Goal: Transaction & Acquisition: Purchase product/service

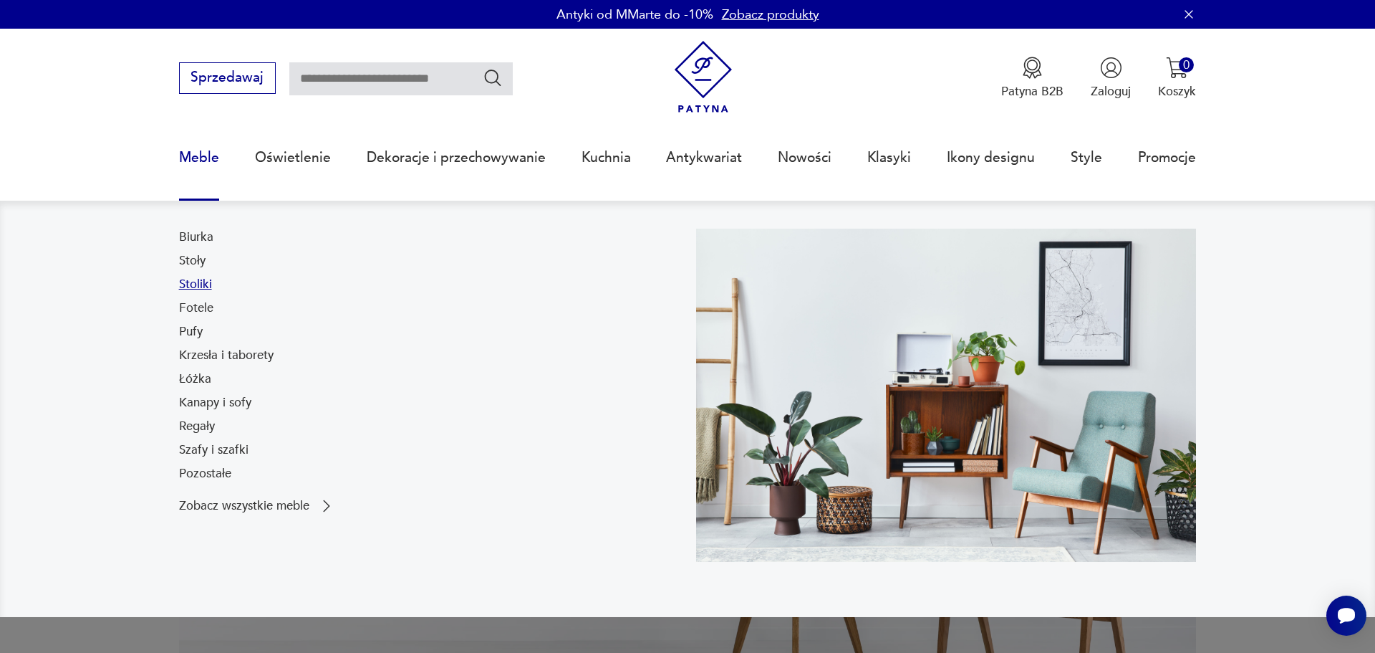
click at [179, 293] on link "Stoliki" at bounding box center [195, 284] width 33 height 17
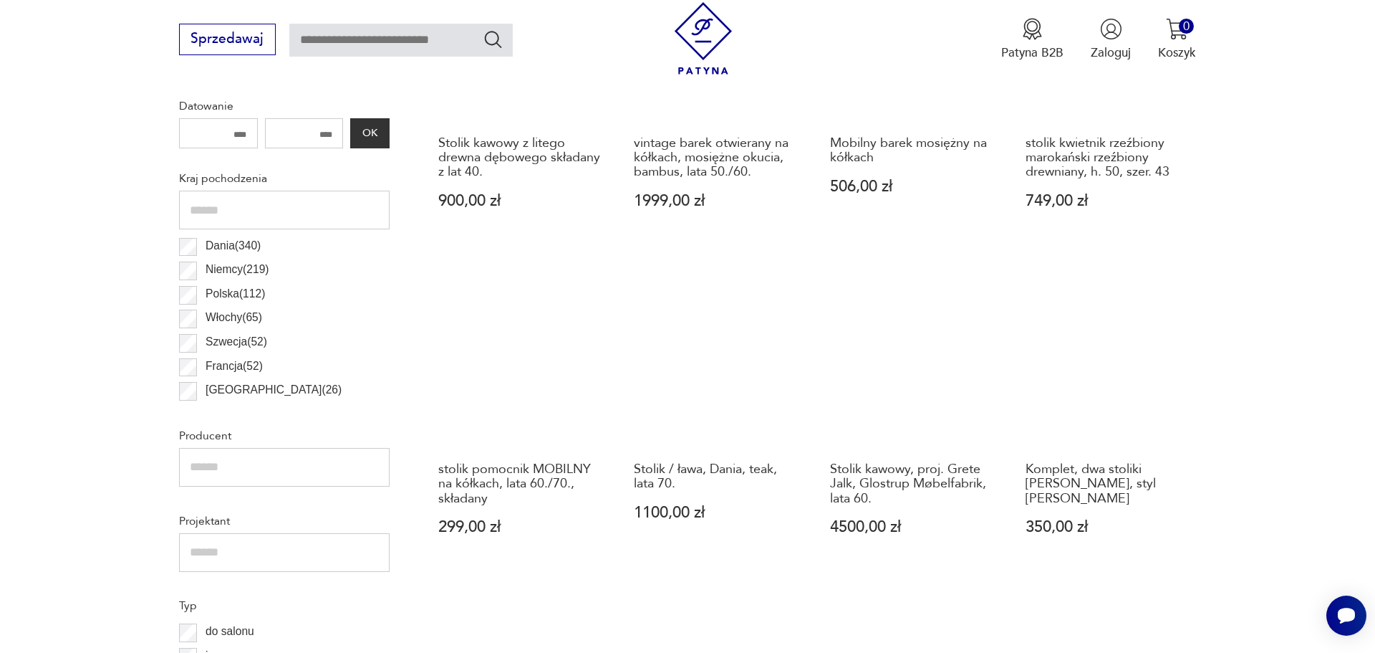
scroll to position [891, 0]
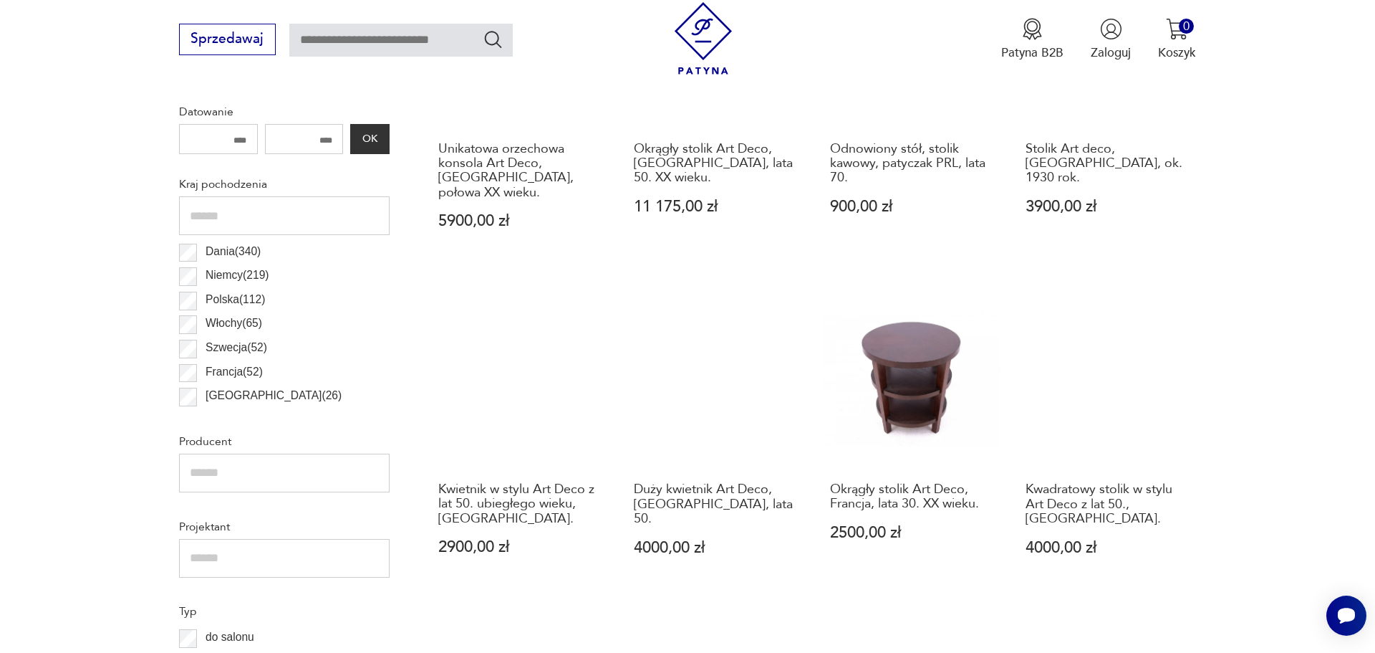
scroll to position [797, 0]
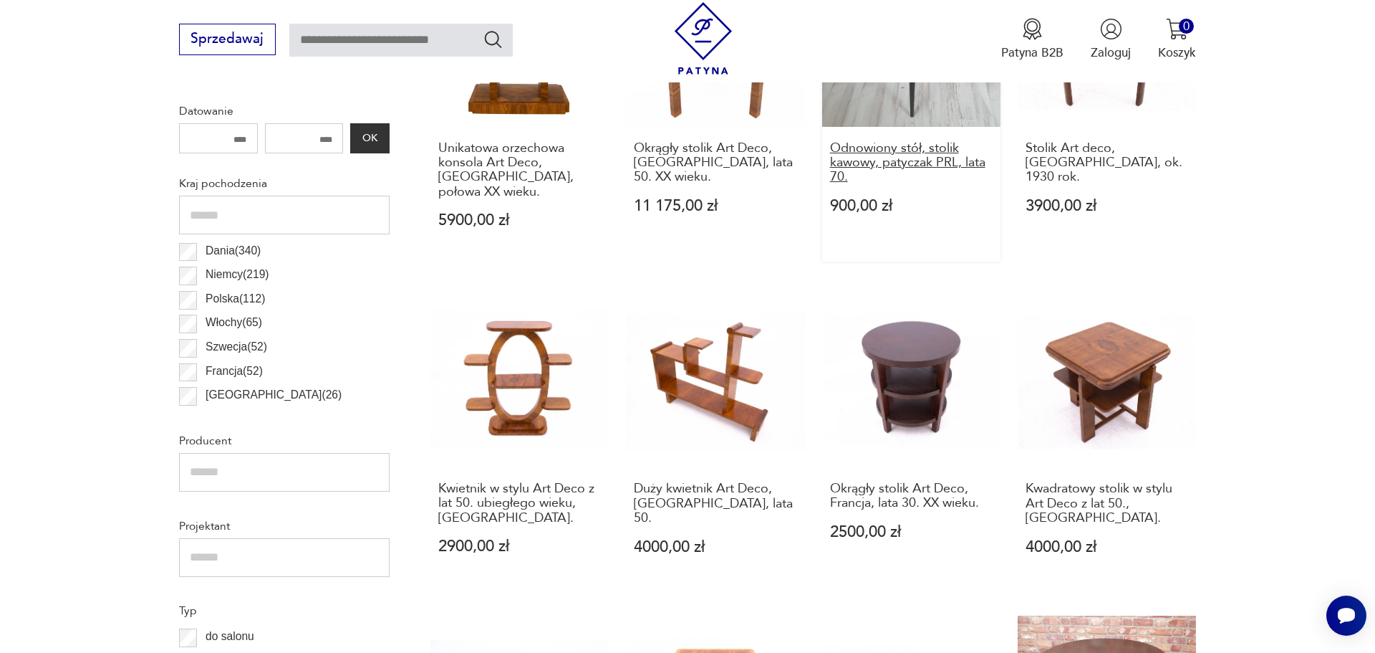
click at [931, 185] on h3 "Odnowiony stół, stolik kawowy, patyczak PRL, lata 70." at bounding box center [911, 163] width 163 height 44
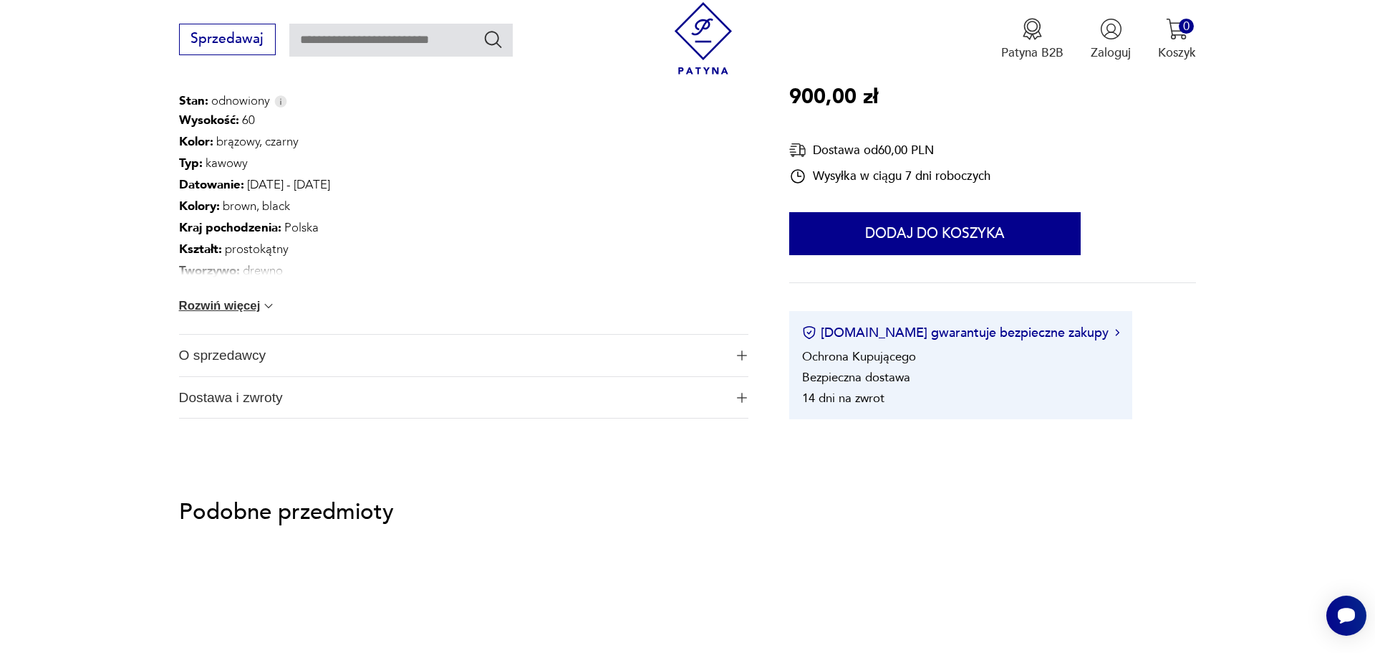
scroll to position [940, 0]
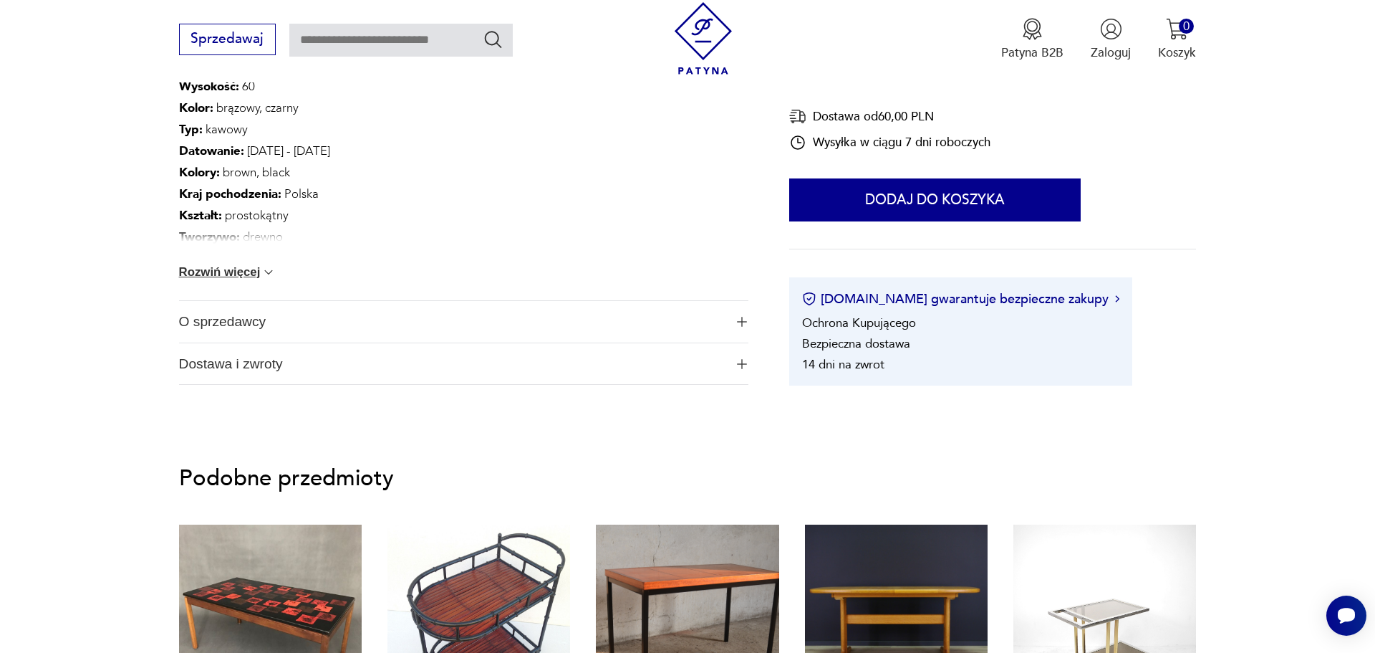
click at [221, 279] on button "Rozwiń więcej" at bounding box center [227, 272] width 97 height 14
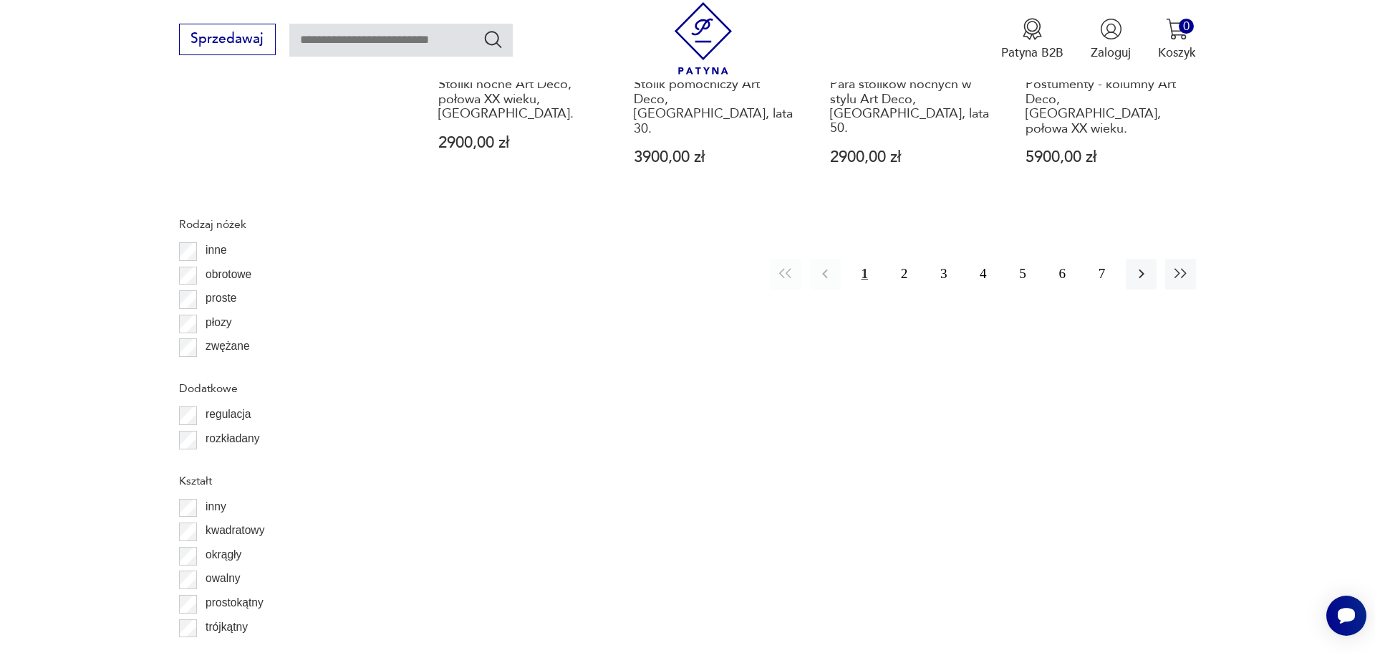
scroll to position [235, 0]
click at [889, 289] on button "2" at bounding box center [904, 274] width 31 height 31
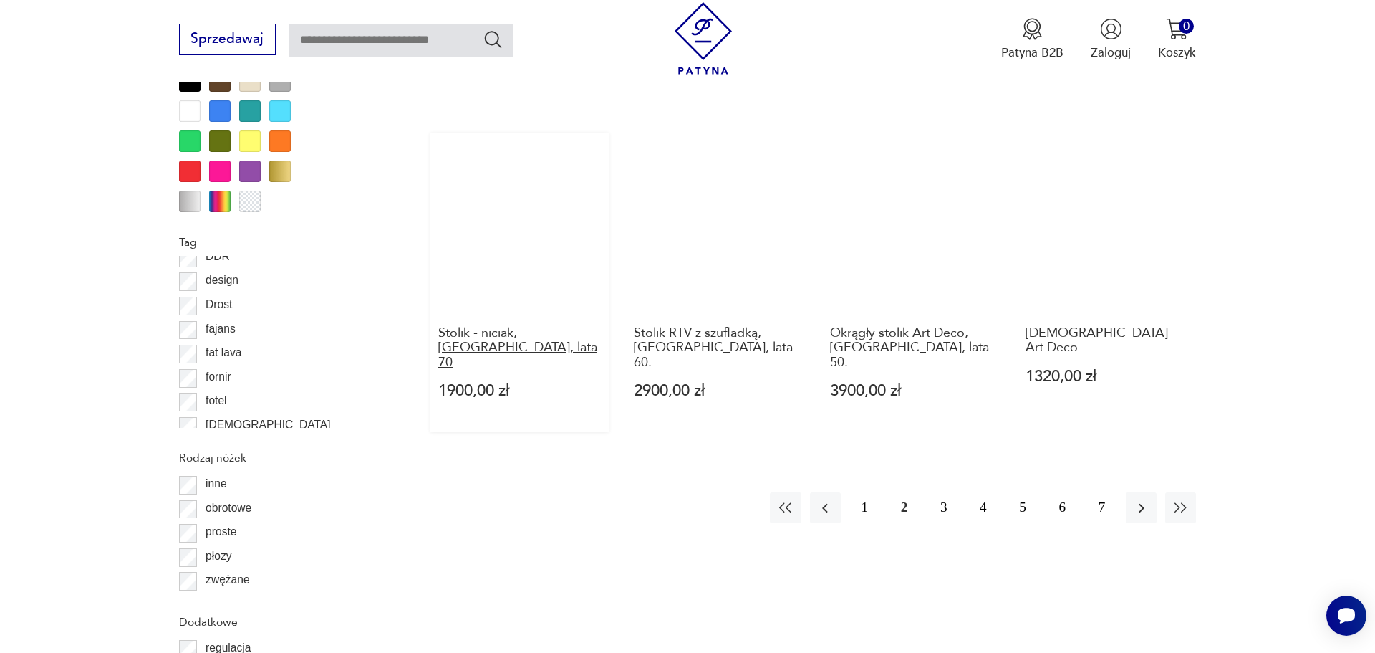
scroll to position [1854, 0]
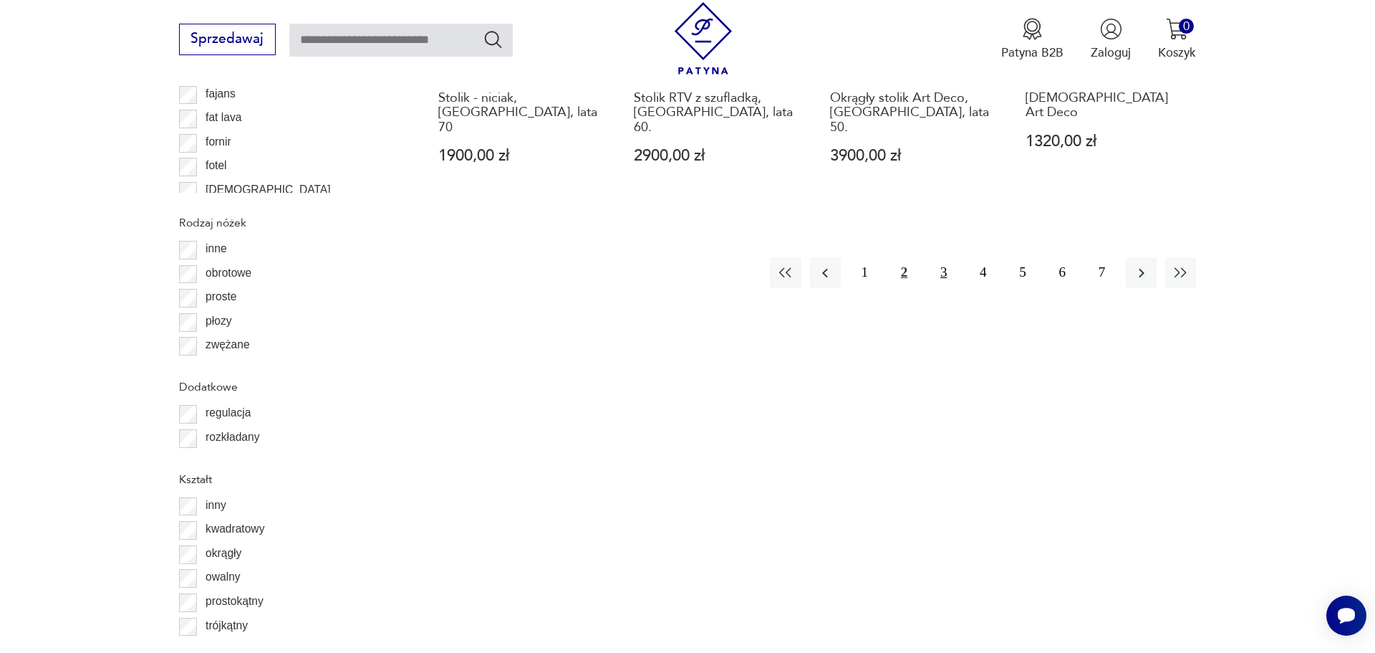
click at [928, 288] on button "3" at bounding box center [943, 272] width 31 height 31
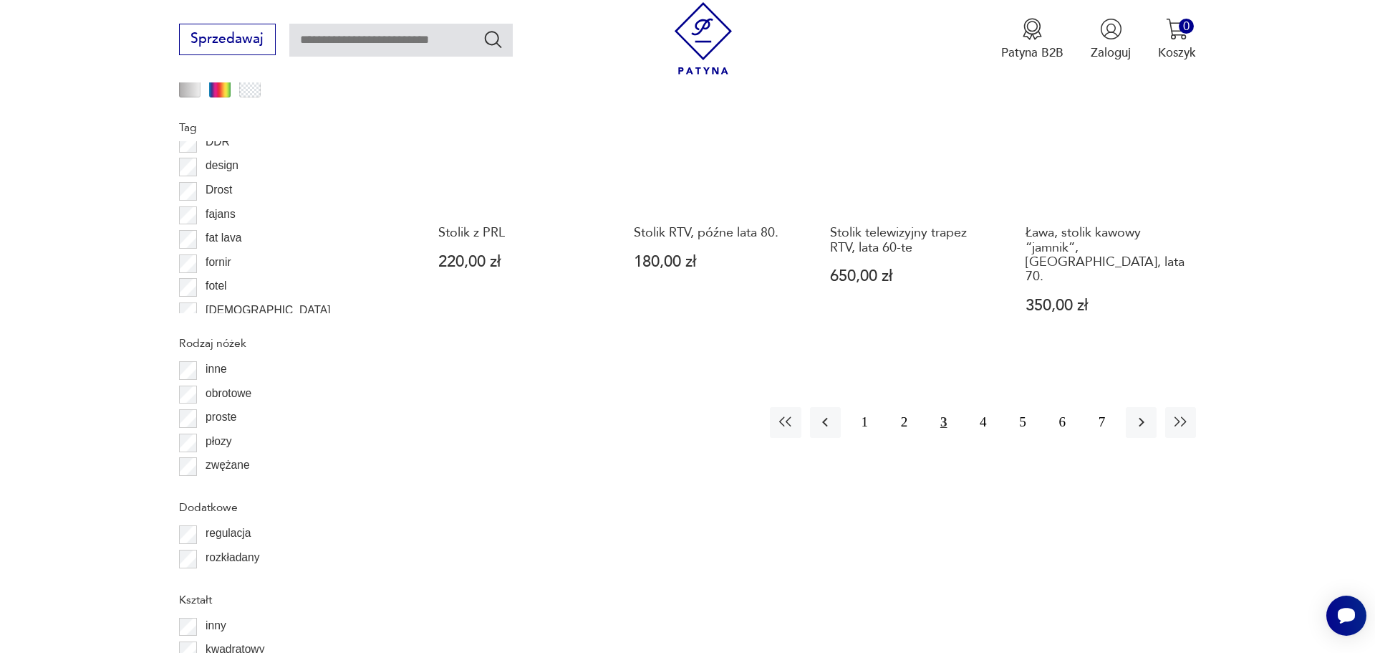
scroll to position [1854, 0]
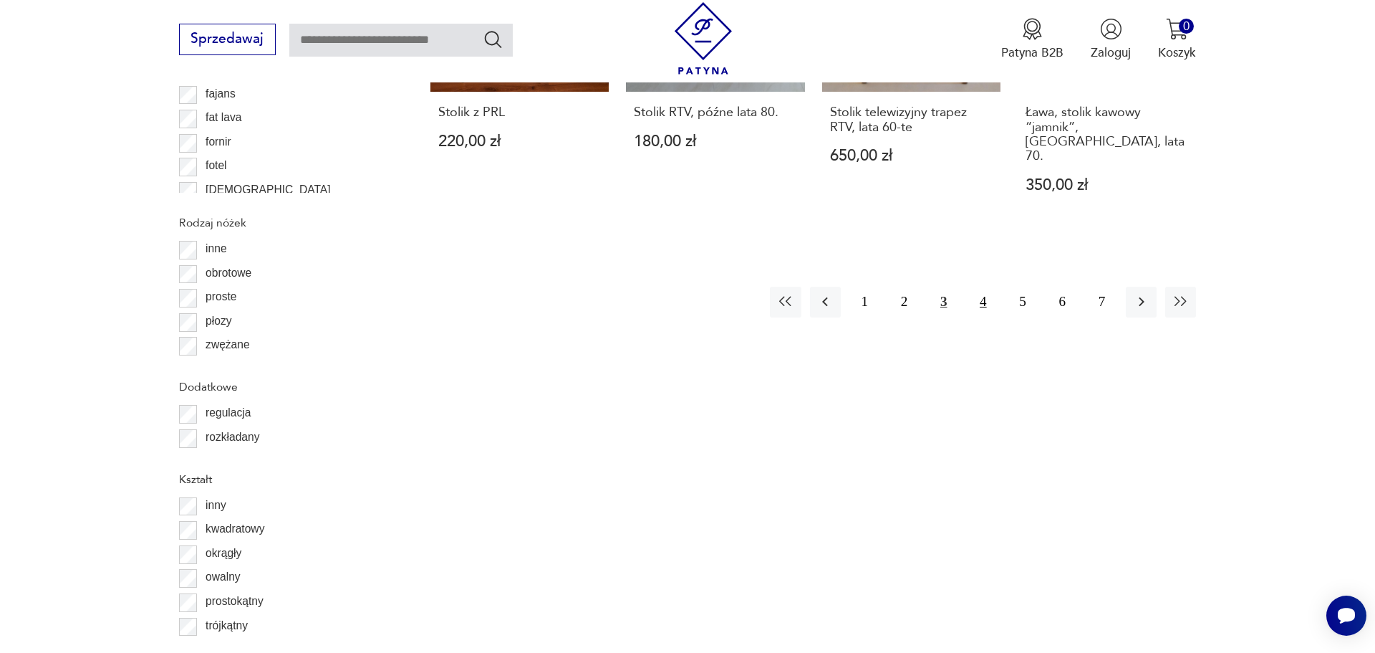
click at [979, 317] on button "4" at bounding box center [983, 302] width 31 height 31
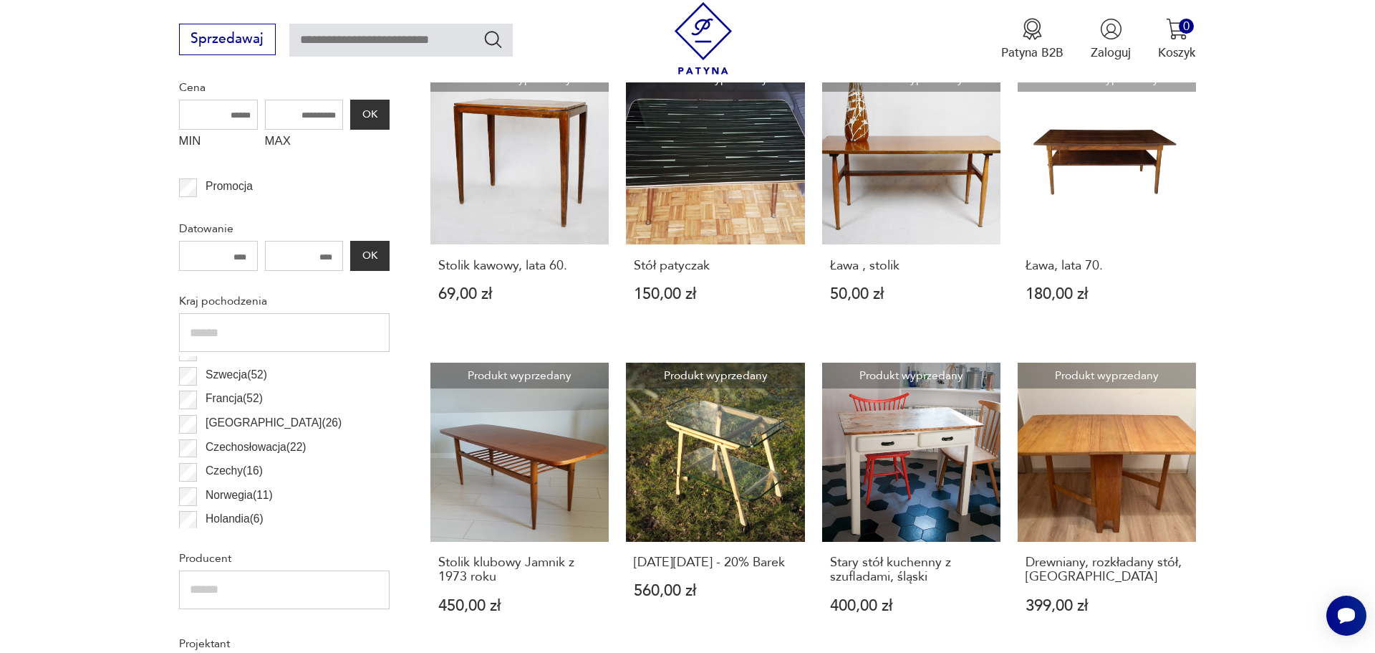
scroll to position [117, 0]
